Goal: Task Accomplishment & Management: Complete application form

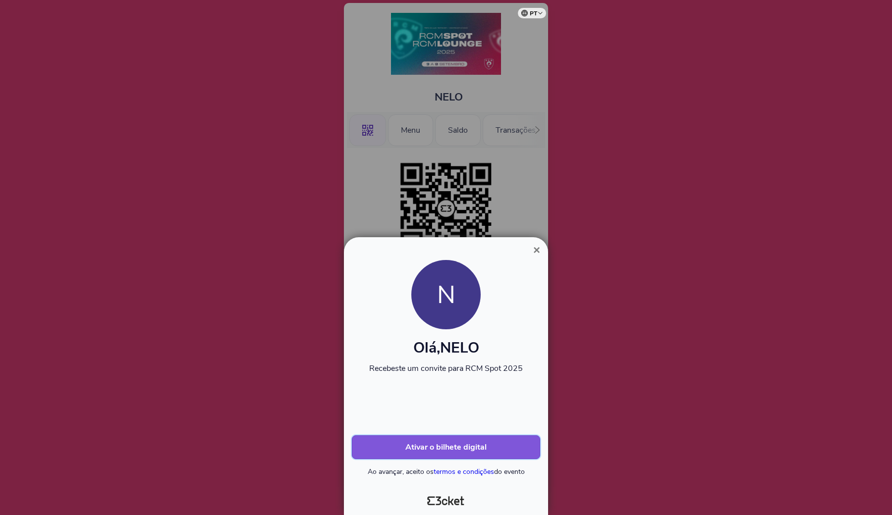
click at [438, 444] on b "Ativar o bilhete digital" at bounding box center [445, 447] width 81 height 11
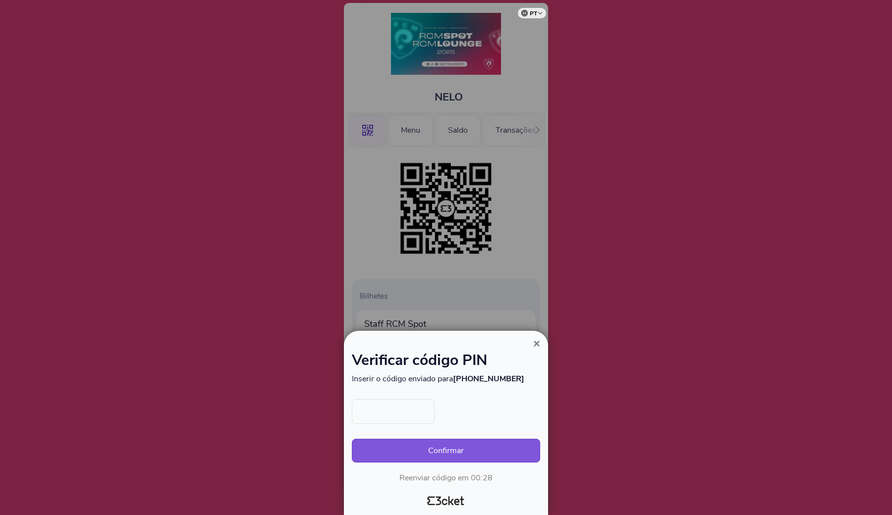
click at [398, 412] on input "text" at bounding box center [393, 411] width 83 height 25
click at [533, 348] on span "×" at bounding box center [536, 343] width 7 height 13
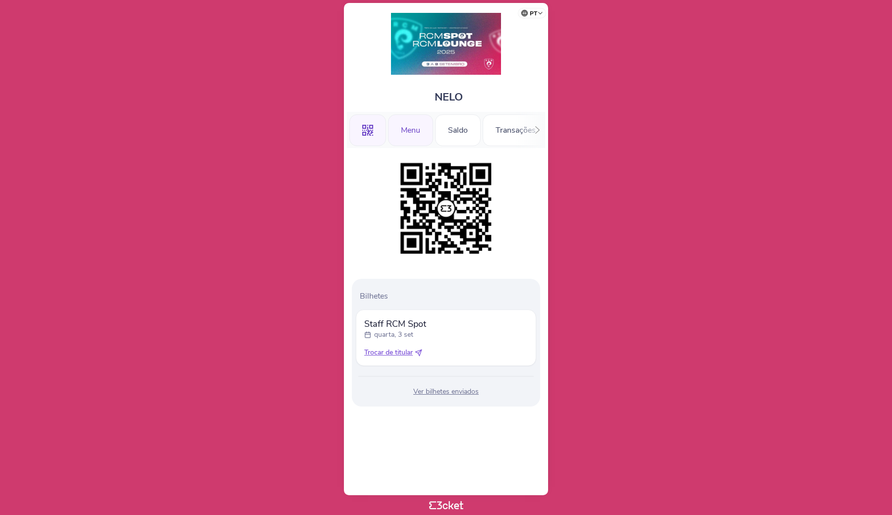
click at [407, 137] on div "Menu" at bounding box center [410, 130] width 45 height 32
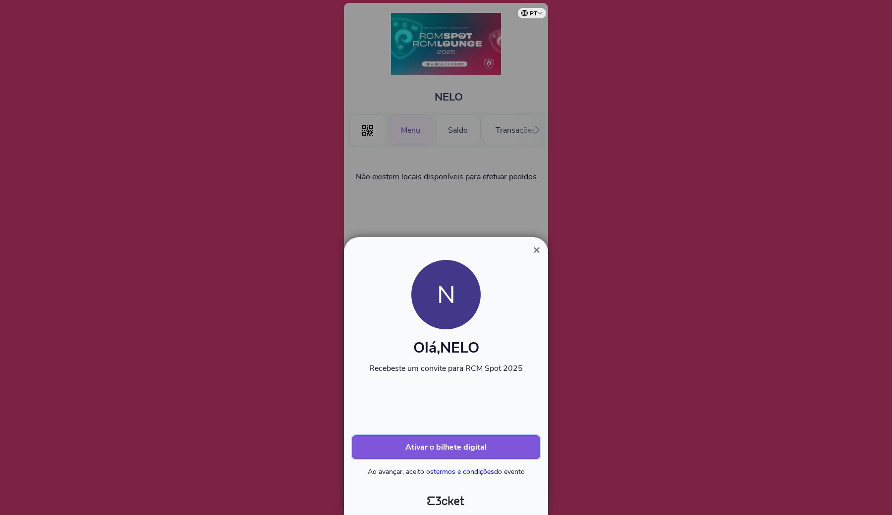
click at [435, 450] on b "Ativar o bilhete digital" at bounding box center [445, 447] width 81 height 11
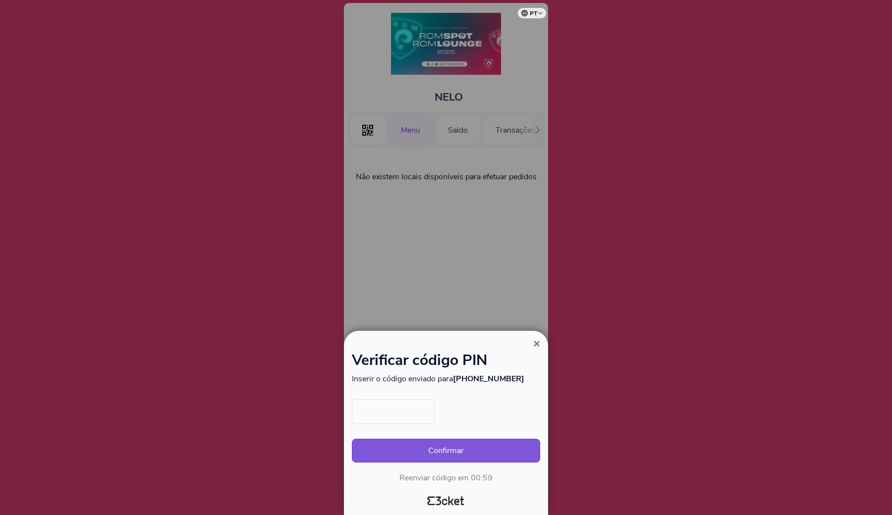
click at [387, 424] on div "Confirmar Reenviar código em 00:59" at bounding box center [446, 441] width 188 height 84
click at [385, 413] on input "text" at bounding box center [393, 411] width 83 height 25
type input "8317"
click at [476, 440] on button "Confirmar" at bounding box center [446, 451] width 188 height 24
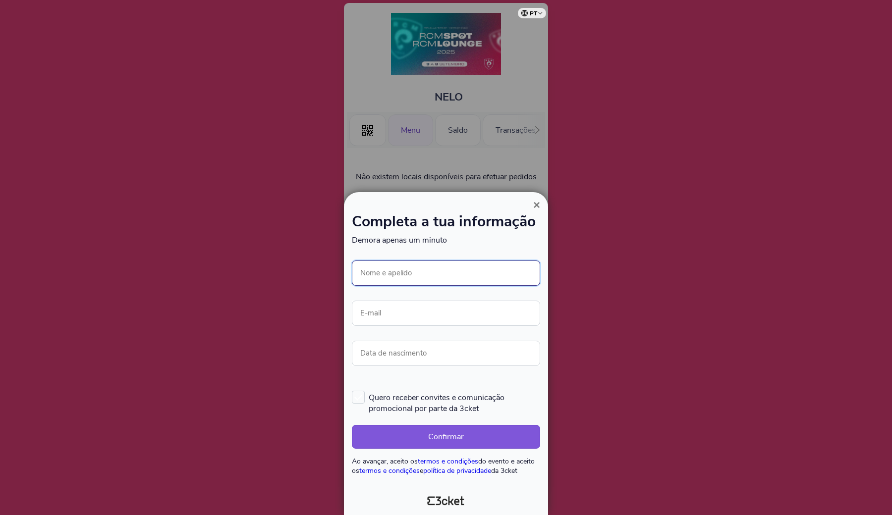
click at [416, 271] on input "Nome e apelido" at bounding box center [446, 273] width 188 height 25
type input "NELO"
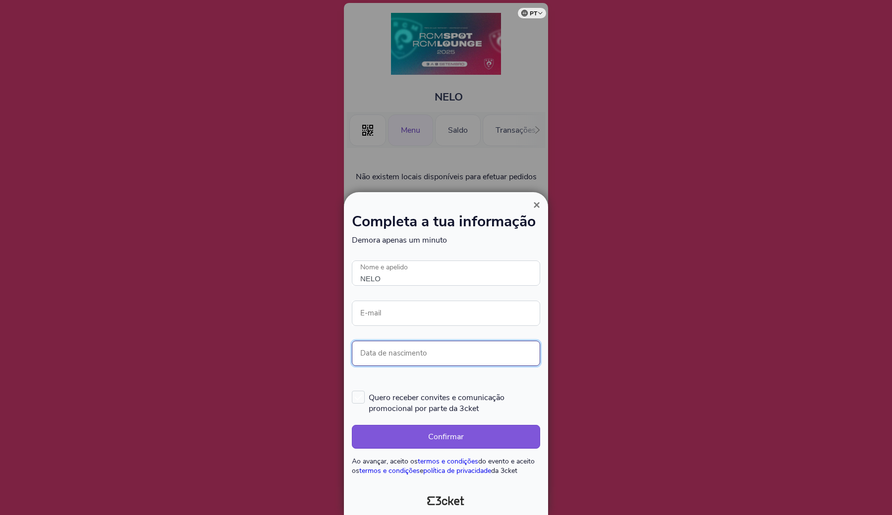
click at [398, 353] on input "Data de nascimento" at bounding box center [446, 353] width 188 height 25
click at [533, 205] on span "×" at bounding box center [536, 204] width 7 height 13
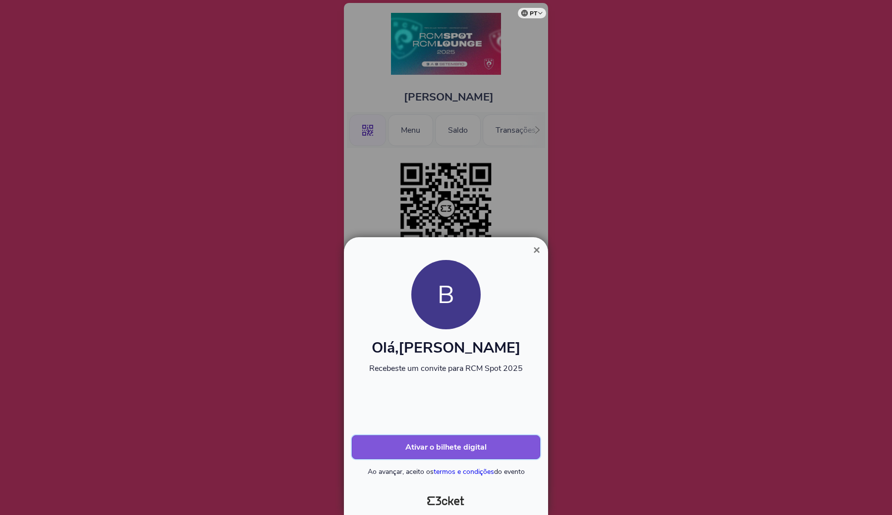
click at [430, 443] on b "Ativar o bilhete digital" at bounding box center [445, 447] width 81 height 11
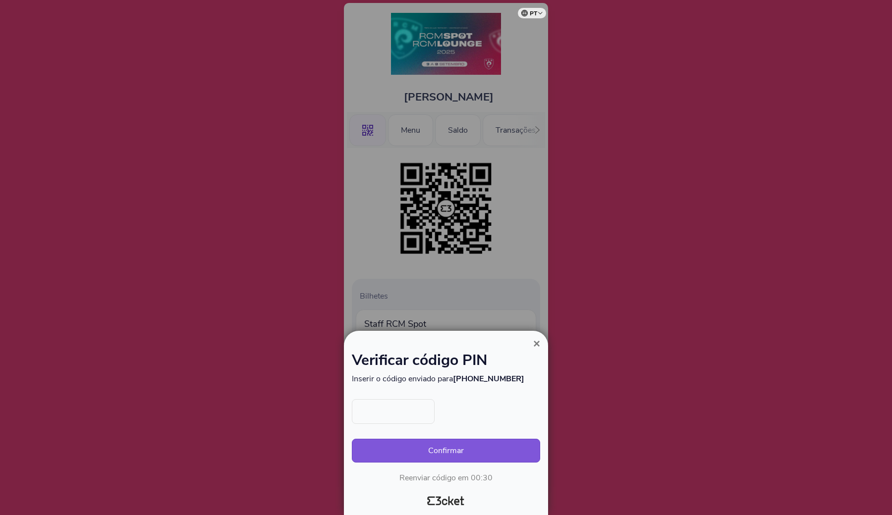
click at [394, 419] on input "text" at bounding box center [393, 411] width 83 height 25
type input "5510"
click at [450, 455] on button "Confirmar" at bounding box center [446, 451] width 188 height 24
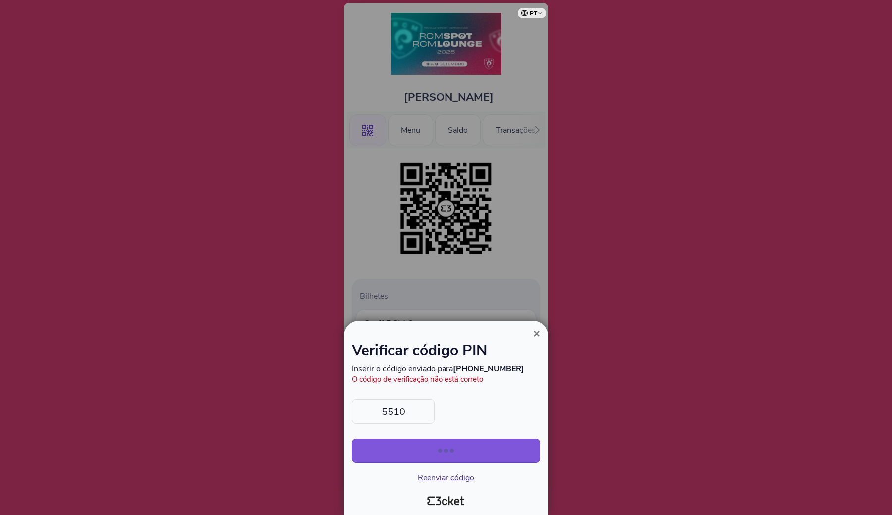
click at [408, 413] on input "5510" at bounding box center [393, 411] width 83 height 25
type input "5718"
click at [449, 455] on button "Confirmar" at bounding box center [446, 451] width 188 height 24
click at [443, 450] on button "Confirmar" at bounding box center [446, 451] width 188 height 24
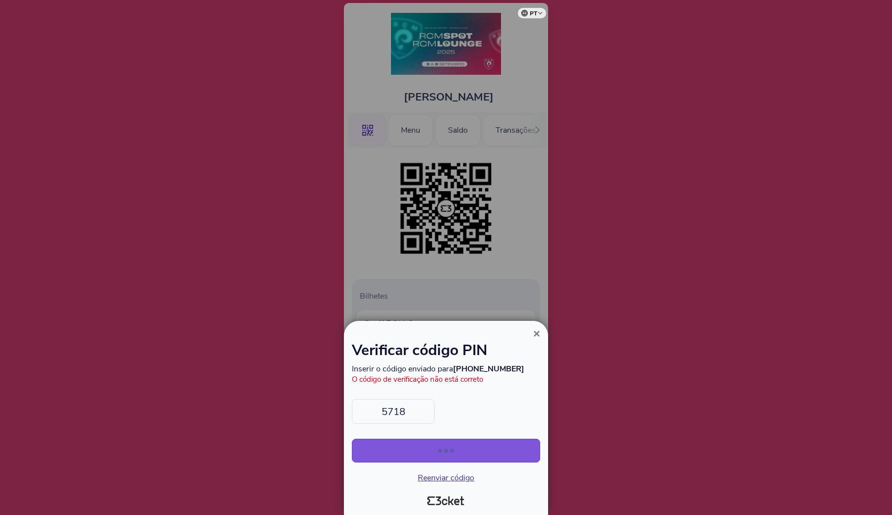
click at [415, 414] on input "5718" at bounding box center [393, 411] width 83 height 25
click at [531, 335] on button "×" at bounding box center [536, 334] width 23 height 12
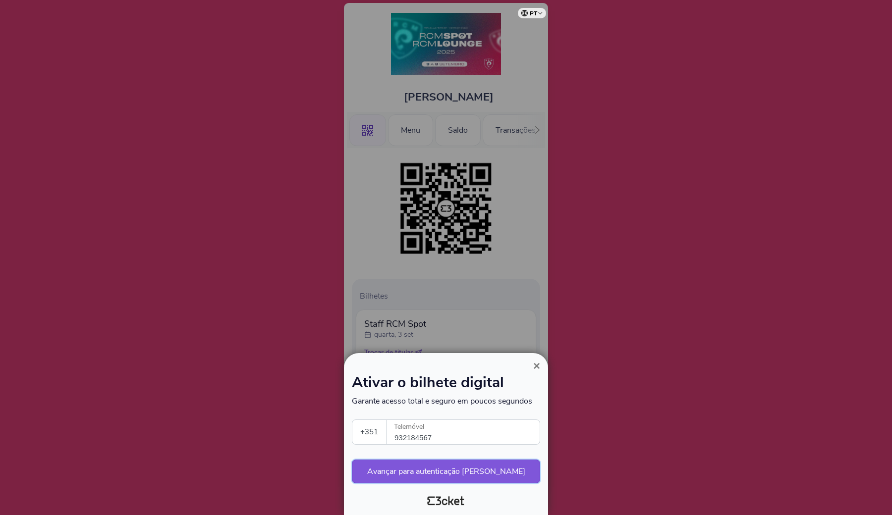
click at [438, 468] on button "Avançar para autenticação [PERSON_NAME]" at bounding box center [446, 472] width 188 height 24
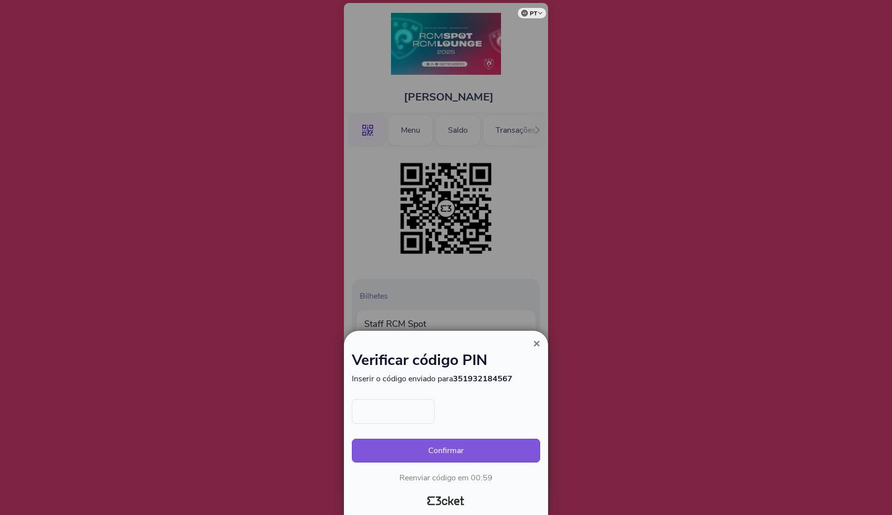
click at [396, 409] on input "text" at bounding box center [393, 411] width 83 height 25
type input "9723"
click at [450, 451] on button "Confirmar" at bounding box center [446, 451] width 188 height 24
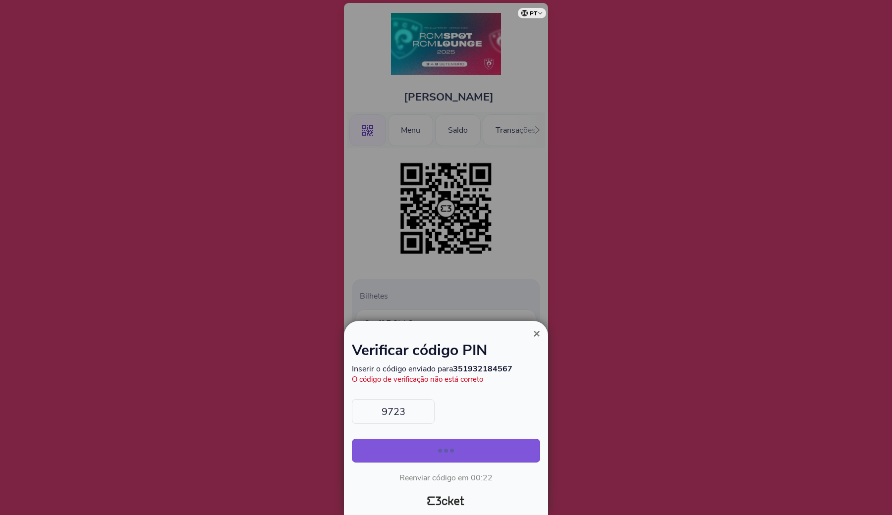
click at [419, 413] on input "9723" at bounding box center [393, 411] width 83 height 25
click at [535, 338] on span "×" at bounding box center [536, 333] width 7 height 13
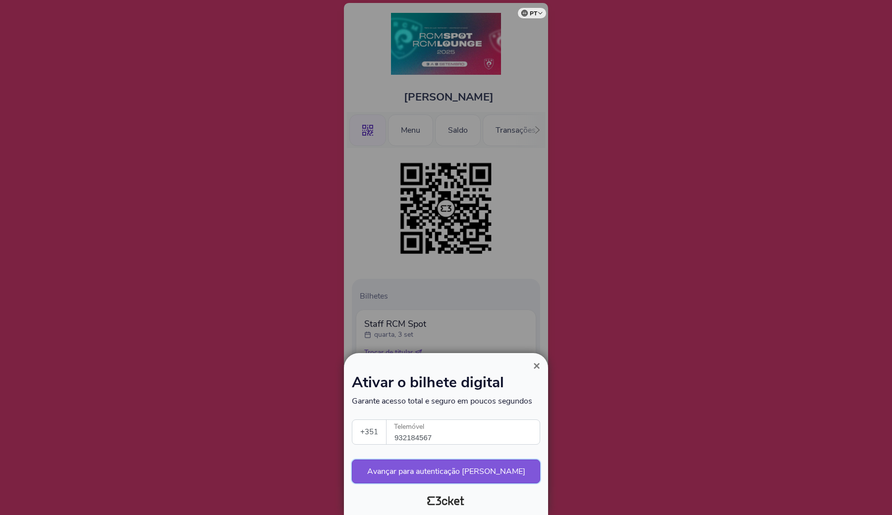
click at [436, 473] on button "Avançar para autenticação segura" at bounding box center [446, 472] width 188 height 24
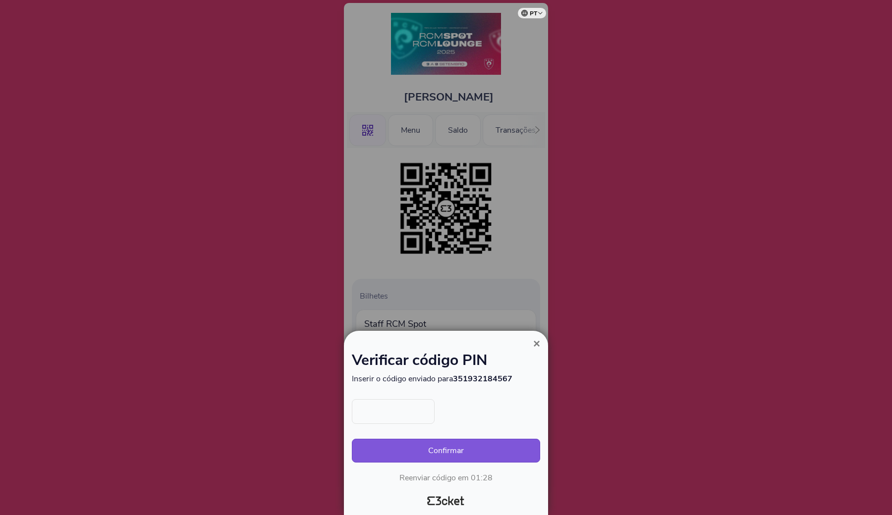
click at [389, 413] on input "text" at bounding box center [393, 411] width 83 height 25
type input "9483"
click at [441, 454] on button "Confirmar" at bounding box center [446, 451] width 188 height 24
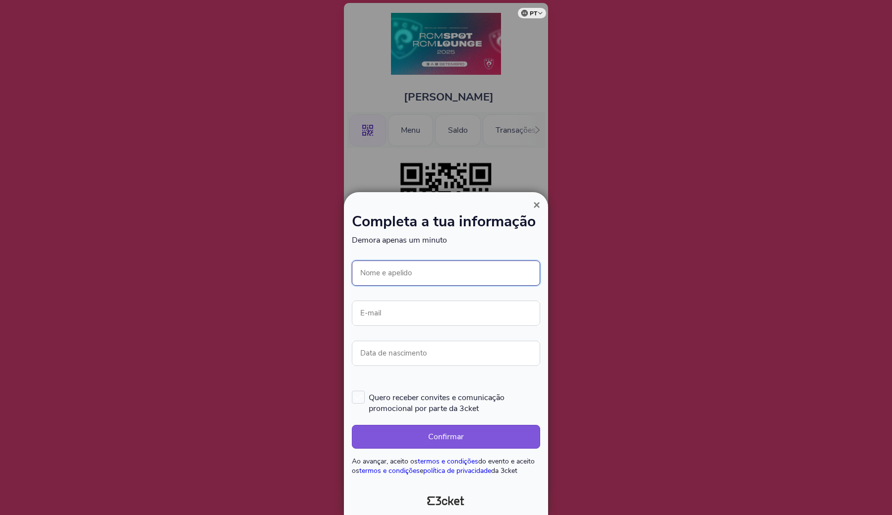
click at [433, 276] on input "Nome e apelido" at bounding box center [446, 273] width 188 height 25
type input "BRUNO SEG"
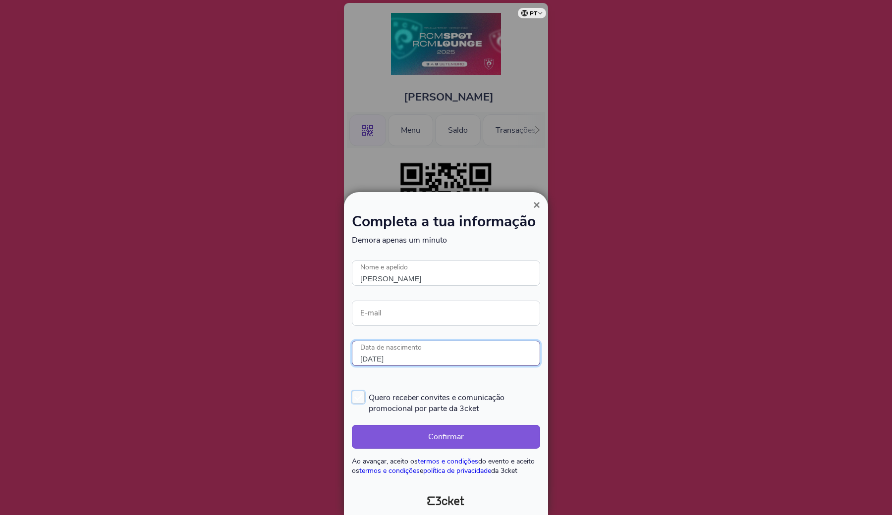
type input "[DATE]"
click at [366, 404] on label "Quero receber convites e comunicação promocional por parte da 3cket" at bounding box center [446, 402] width 188 height 23
click at [353, 391] on input "Quero receber convites e comunicação promocional por parte da 3cket" at bounding box center [352, 390] width 1 height 1
checkbox input "true"
click at [441, 439] on button "Confirmar" at bounding box center [446, 437] width 188 height 24
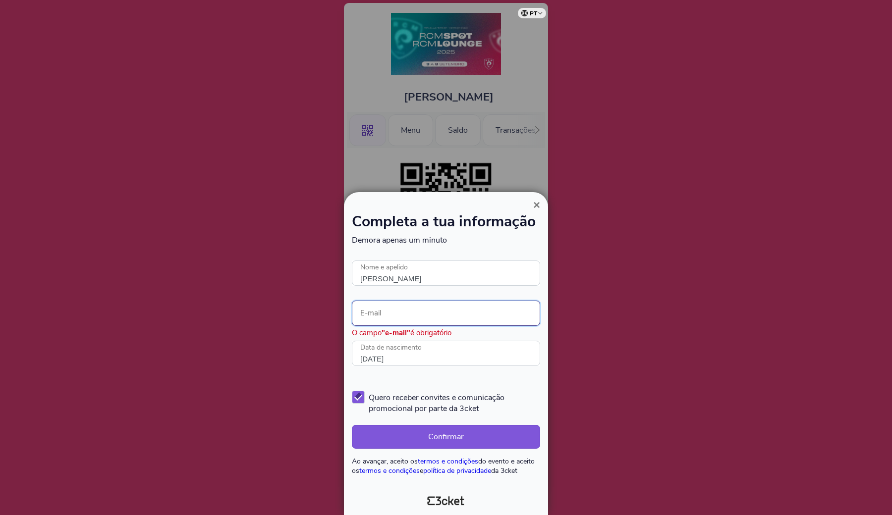
click at [403, 312] on input "E-mail" at bounding box center [446, 313] width 188 height 25
click at [458, 440] on button "Confirmar" at bounding box center [446, 437] width 188 height 24
click at [437, 437] on button "Confirmar" at bounding box center [446, 437] width 188 height 24
click at [413, 309] on input "TESTE@MAIL.PT" at bounding box center [446, 313] width 188 height 25
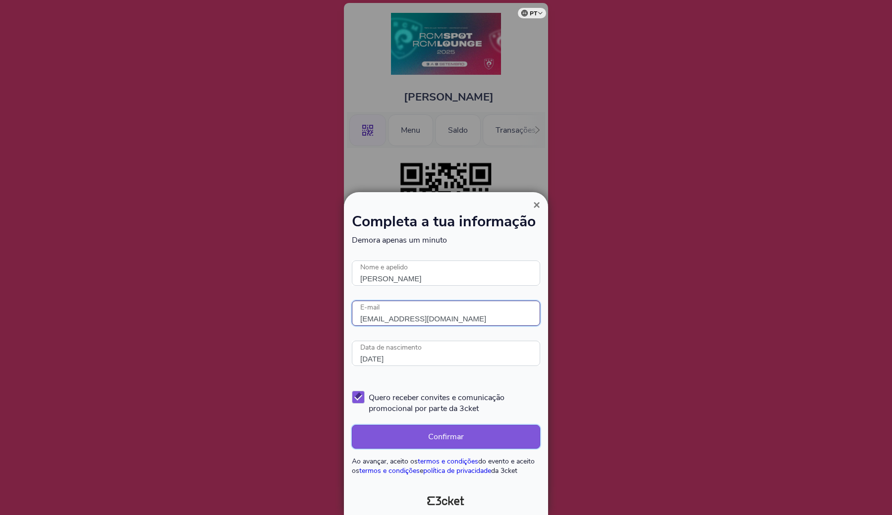
type input "semnome@hotmail.com"
click at [441, 436] on button "Confirmar" at bounding box center [446, 437] width 188 height 24
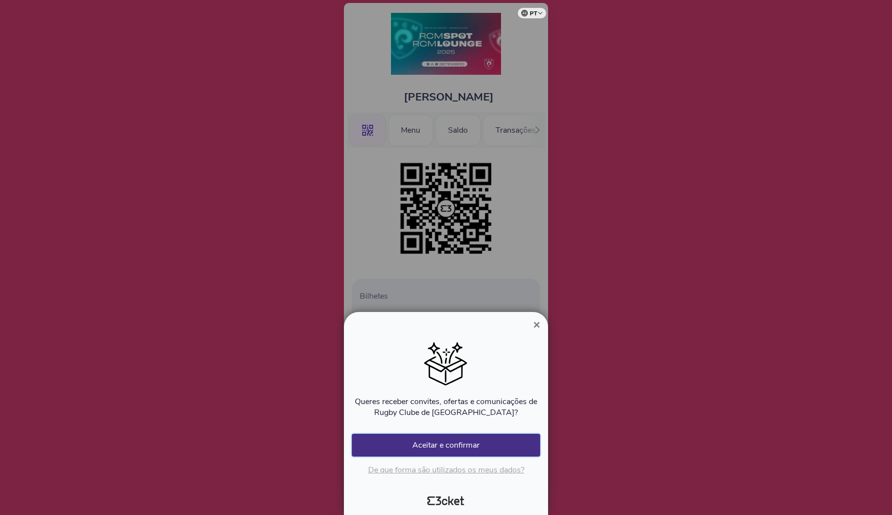
click at [455, 447] on button "Aceitar e confirmar" at bounding box center [446, 445] width 188 height 23
click at [467, 442] on button "Aceitar e confirmar" at bounding box center [446, 445] width 188 height 23
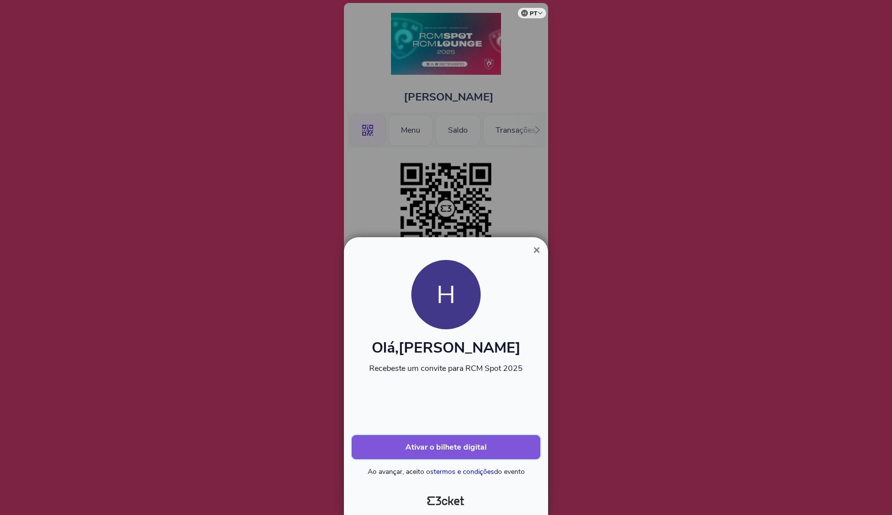
click at [444, 448] on b "Ativar o bilhete digital" at bounding box center [445, 447] width 81 height 11
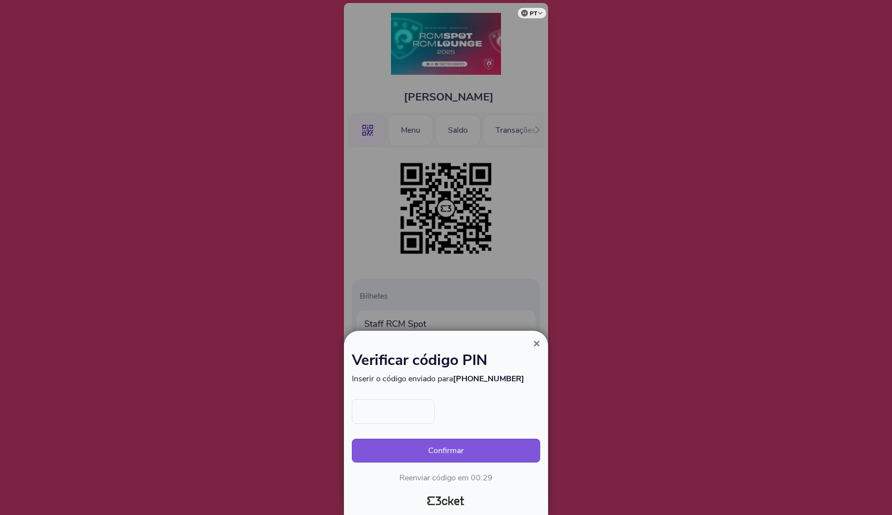
click at [392, 410] on input "text" at bounding box center [393, 411] width 83 height 25
type input "9653"
click at [450, 449] on button "Confirmar" at bounding box center [446, 451] width 188 height 24
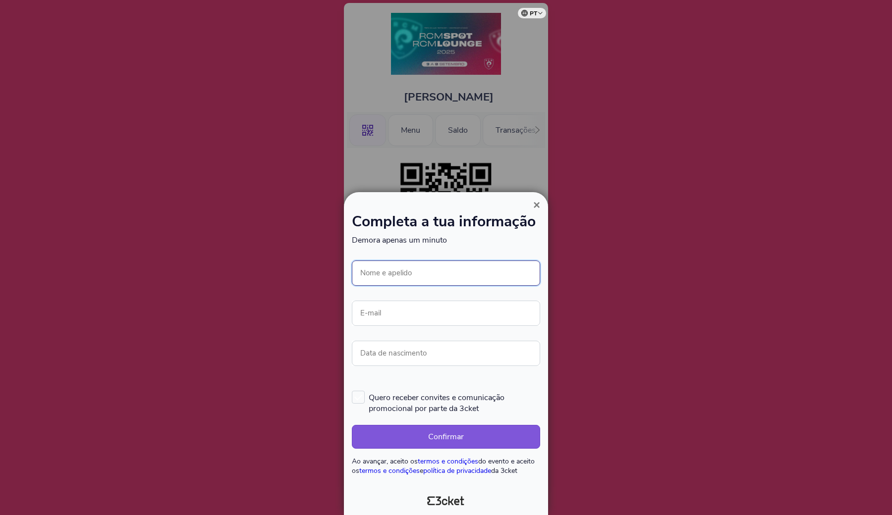
click at [384, 280] on input "Nome e apelido" at bounding box center [446, 273] width 188 height 25
type input "[PERSON_NAME] SEG"
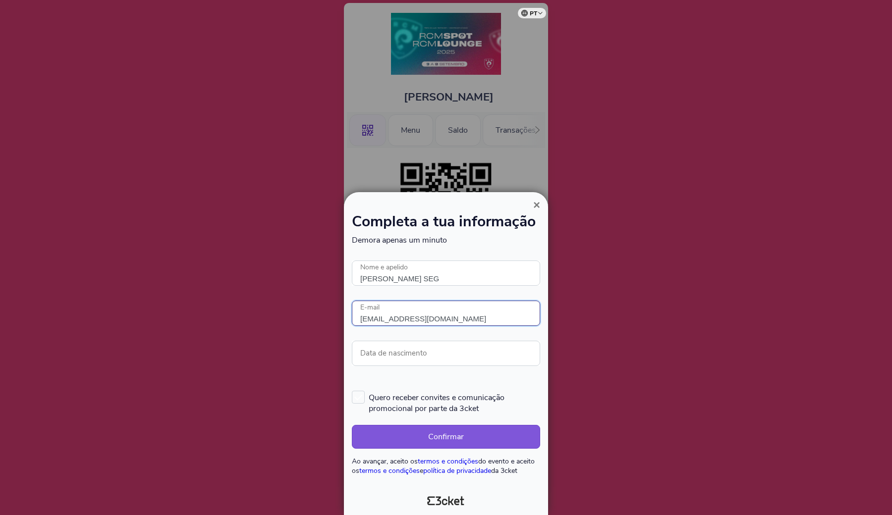
type input "[EMAIL_ADDRESS][DOMAIN_NAME]"
type input "[DATE]"
click at [368, 402] on label "Quero receber convites e comunicação promocional por parte da 3cket" at bounding box center [446, 402] width 188 height 23
click at [353, 391] on input "Quero receber convites e comunicação promocional por parte da 3cket" at bounding box center [352, 390] width 1 height 1
checkbox input "true"
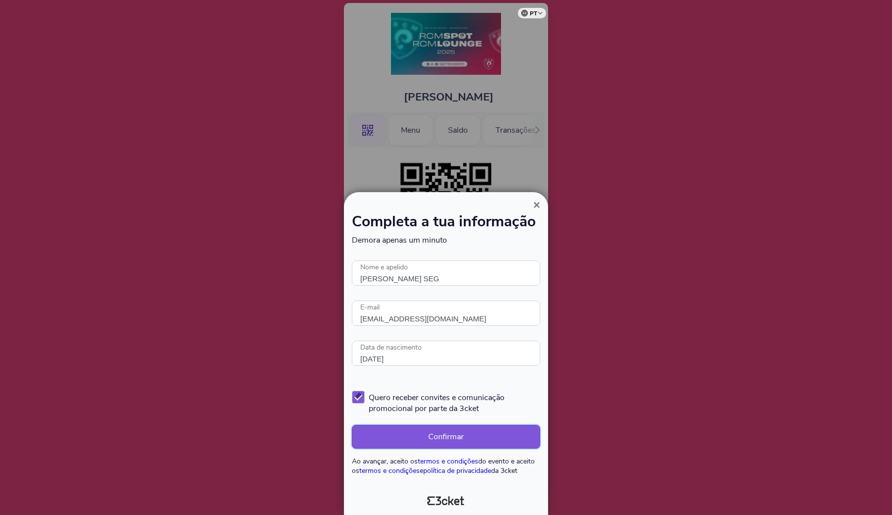
click at [447, 436] on button "Confirmar" at bounding box center [446, 437] width 188 height 24
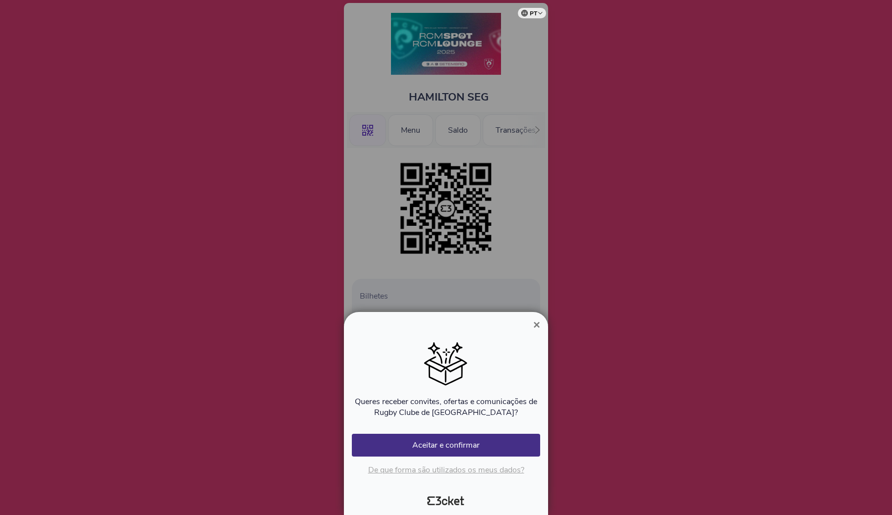
click at [475, 433] on div "Queres receber convites, ofertas e comunicações de Rugby Clube de Montemor-o-No…" at bounding box center [446, 405] width 188 height 141
click at [471, 440] on button "Aceitar e confirmar" at bounding box center [446, 445] width 188 height 23
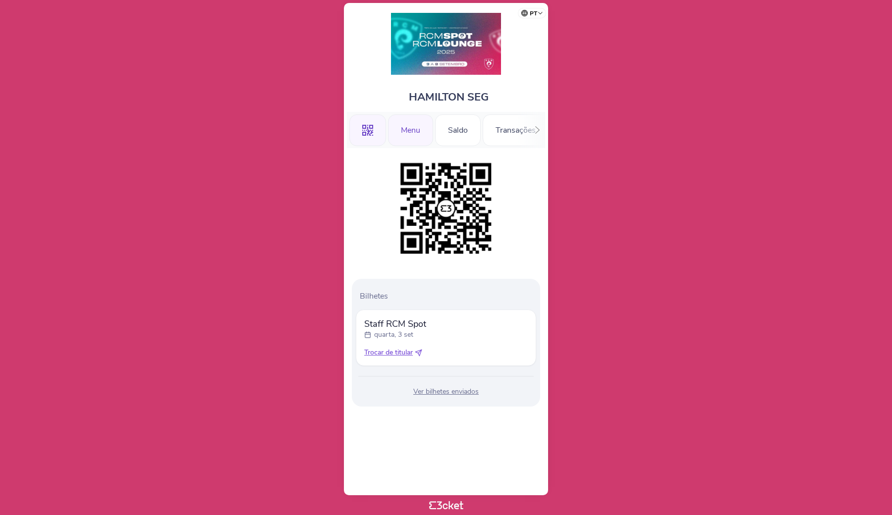
click at [410, 138] on div "Menu" at bounding box center [410, 130] width 45 height 32
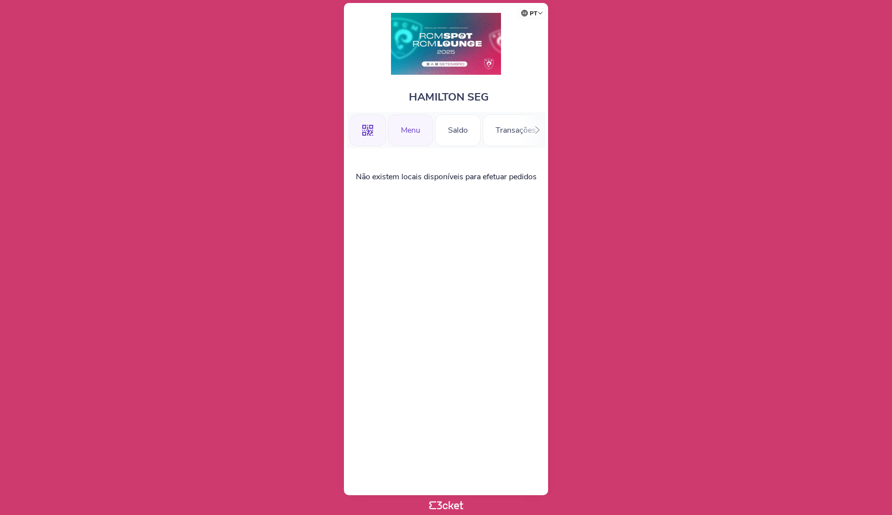
click at [367, 133] on icon at bounding box center [367, 130] width 11 height 11
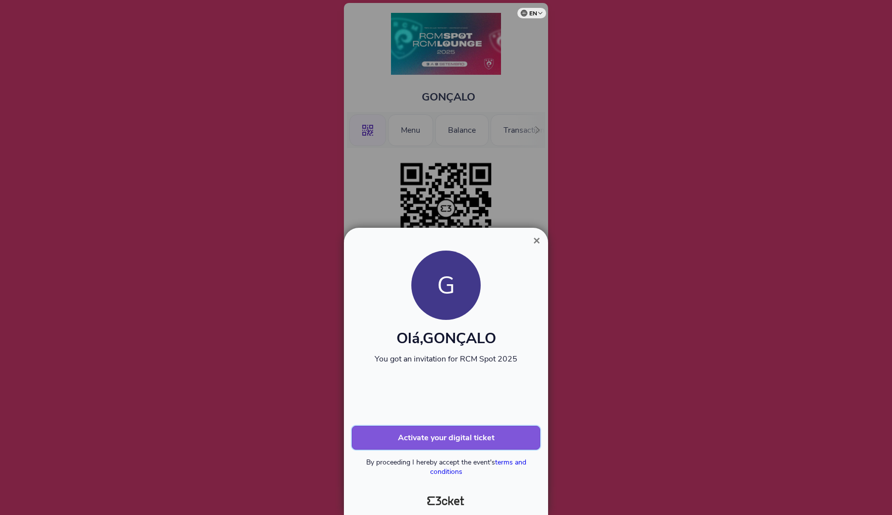
click at [445, 436] on b "Activate your digital ticket" at bounding box center [446, 438] width 97 height 11
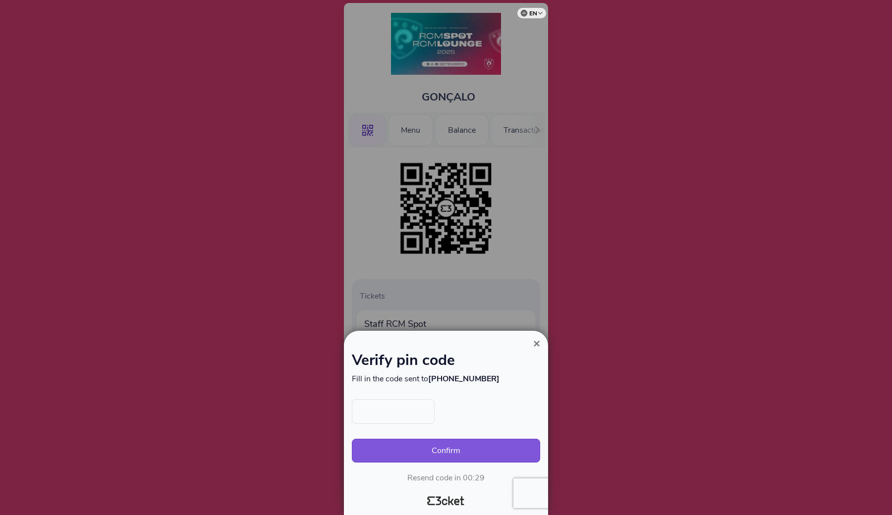
click at [385, 413] on input "text" at bounding box center [393, 411] width 83 height 25
click at [536, 341] on span "×" at bounding box center [536, 343] width 7 height 13
